Goal: Find specific page/section: Find specific page/section

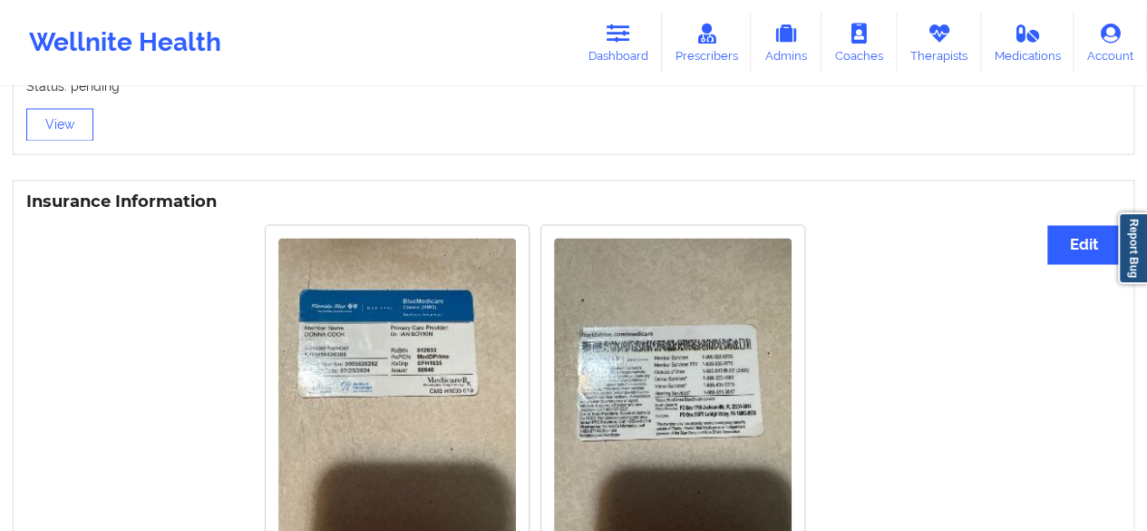
scroll to position [1408, 0]
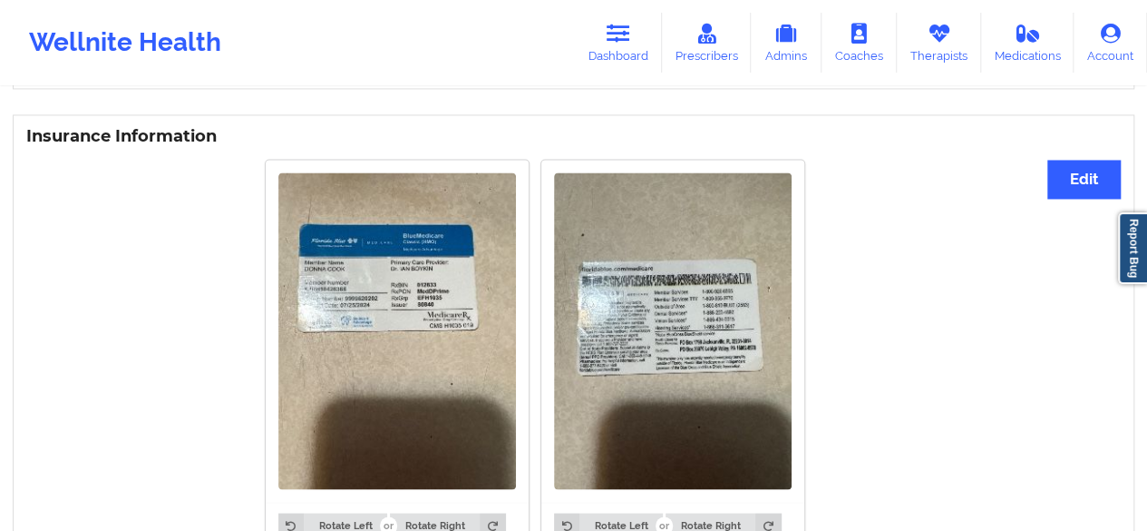
click at [426, 293] on img at bounding box center [397, 330] width 238 height 317
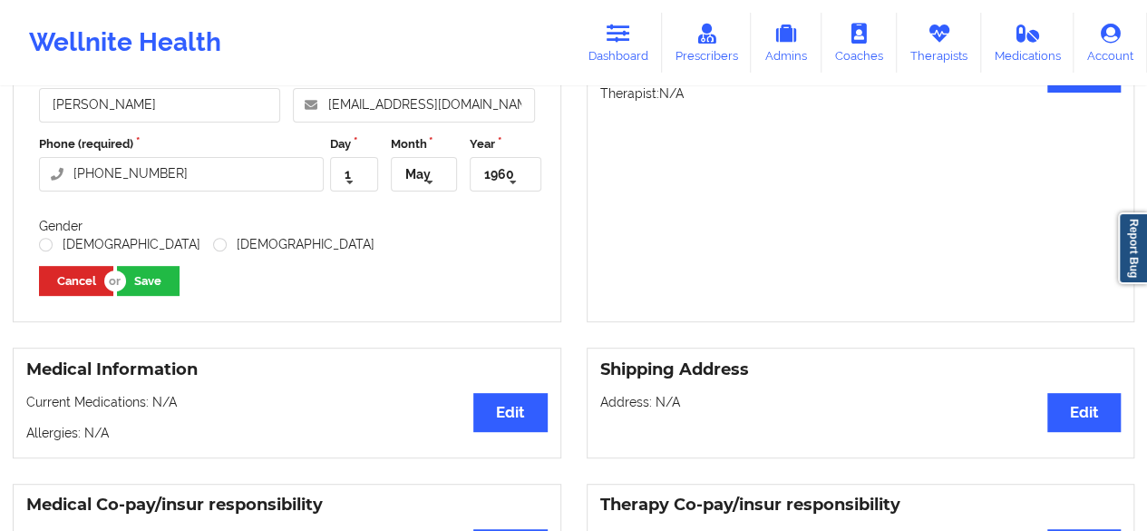
scroll to position [0, 0]
